Goal: Feedback & Contribution: Leave review/rating

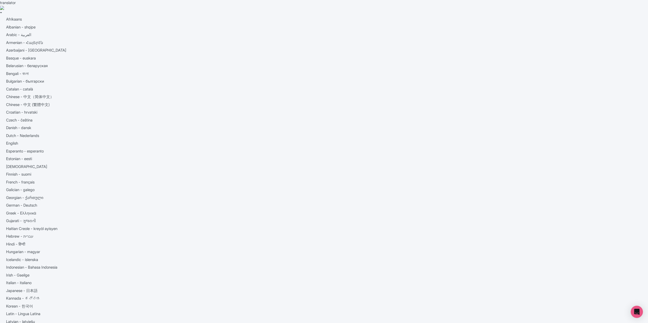
drag, startPoint x: 329, startPoint y: 144, endPoint x: 235, endPoint y: 143, distance: 93.4
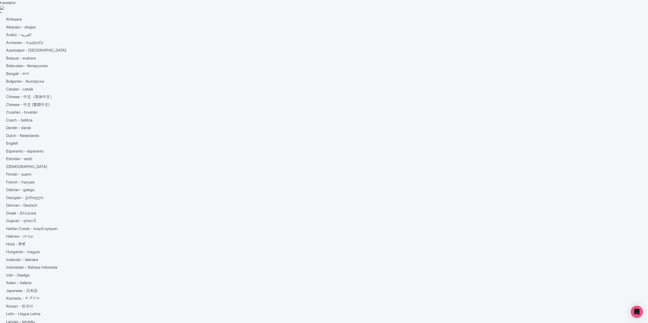
drag, startPoint x: 235, startPoint y: 143, endPoint x: 190, endPoint y: 145, distance: 45.0
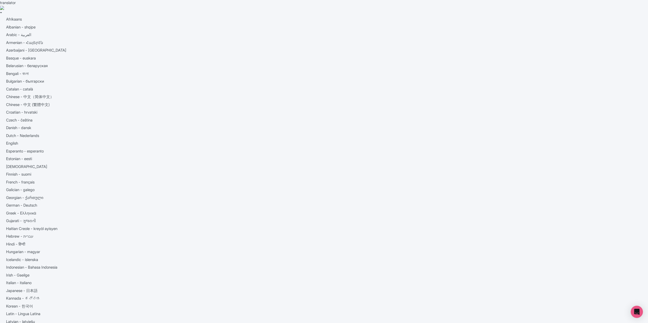
drag, startPoint x: 191, startPoint y: 142, endPoint x: 318, endPoint y: 140, distance: 126.7
copy h3 "Rome: Vatican & Sistine Chapel Ticket with Audio Guided Tour"
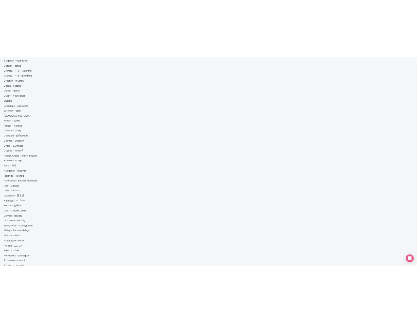
scroll to position [25, 0]
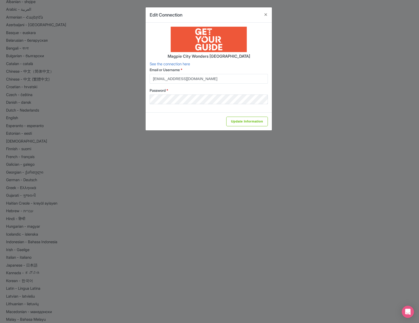
click at [233, 52] on div "Magpie City Wonders London See the connection here Email or Username * support+…" at bounding box center [209, 68] width 126 height 90
click at [244, 78] on input "support+citywonderslondon@magpie.travel" at bounding box center [209, 79] width 118 height 10
click at [224, 80] on input "support+citywonderslondon@magpie.travel" at bounding box center [209, 79] width 118 height 10
click at [200, 105] on div "Magpie City Wonders London See the connection here Email or Username * support+…" at bounding box center [209, 68] width 126 height 90
click at [267, 15] on button "Close" at bounding box center [266, 14] width 12 height 14
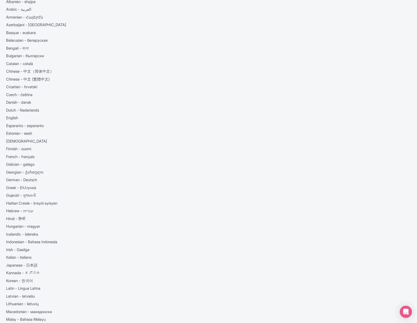
scroll to position [0, 0]
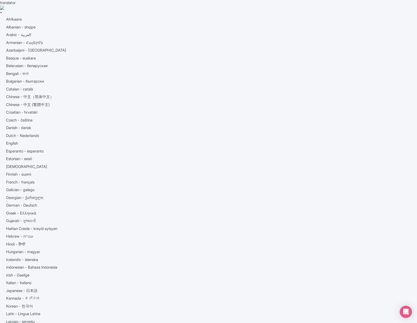
drag, startPoint x: 206, startPoint y: 47, endPoint x: 209, endPoint y: 47, distance: 3.0
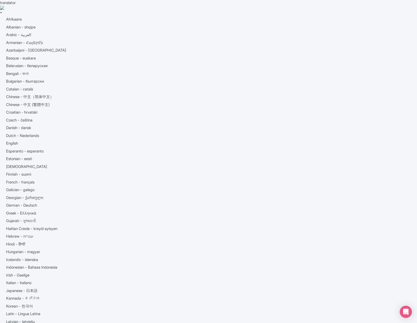
checkbox input "false"
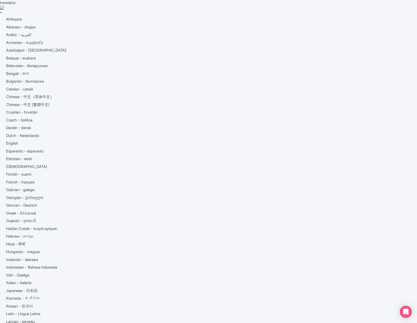
checkbox input "false"
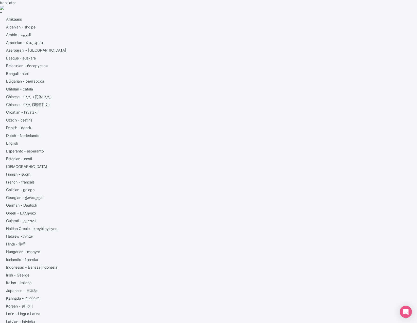
checkbox input "false"
checkbox input "true"
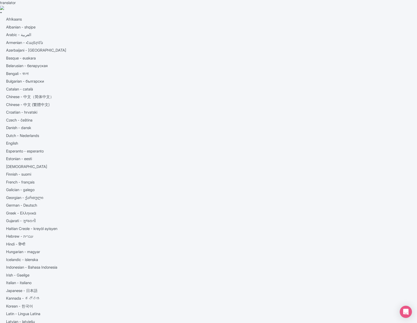
checkbox input "true"
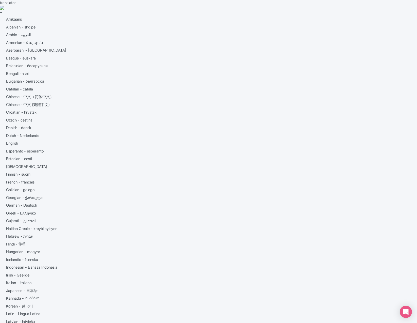
checkbox input "true"
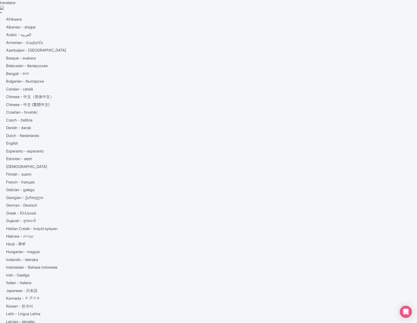
checkbox input "false"
drag, startPoint x: 72, startPoint y: 143, endPoint x: 183, endPoint y: 143, distance: 110.7
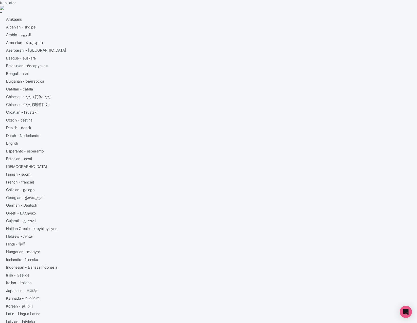
copy h3 "From [GEOGRAPHIC_DATA]: Cinque Terre & Pisa Day Trip"
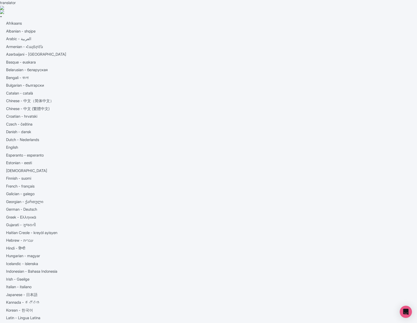
copy h3 "[GEOGRAPHIC_DATA]"
